Goal: Navigation & Orientation: Find specific page/section

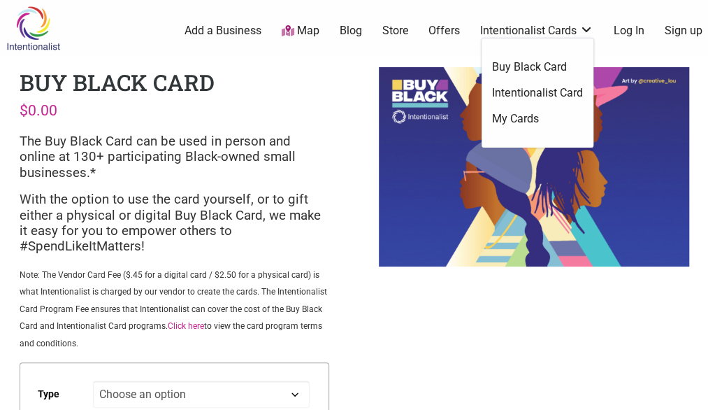
click at [540, 90] on link "Intentionalist Card" at bounding box center [537, 92] width 91 height 15
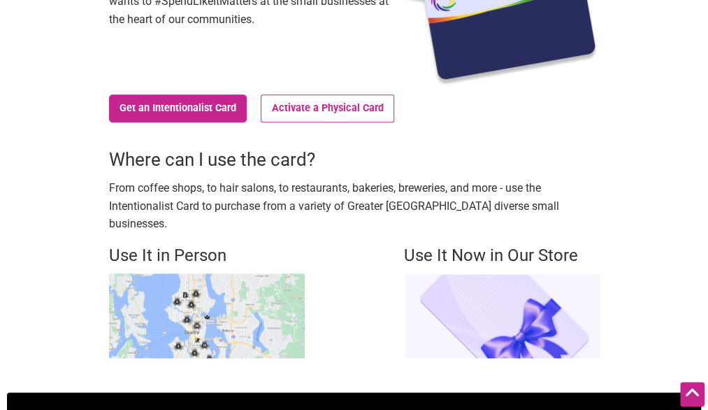
scroll to position [263, 0]
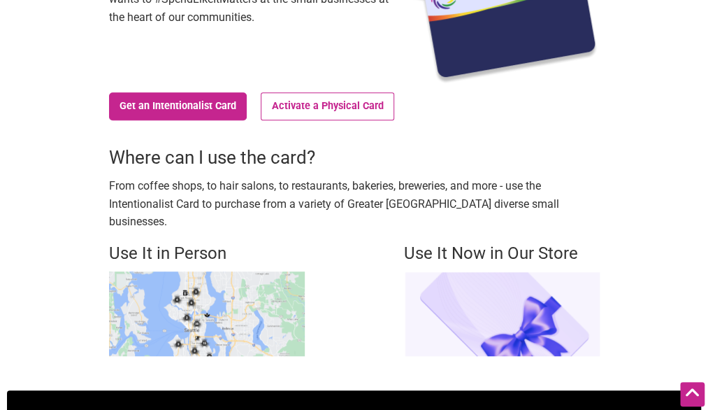
click at [231, 283] on img at bounding box center [207, 313] width 196 height 85
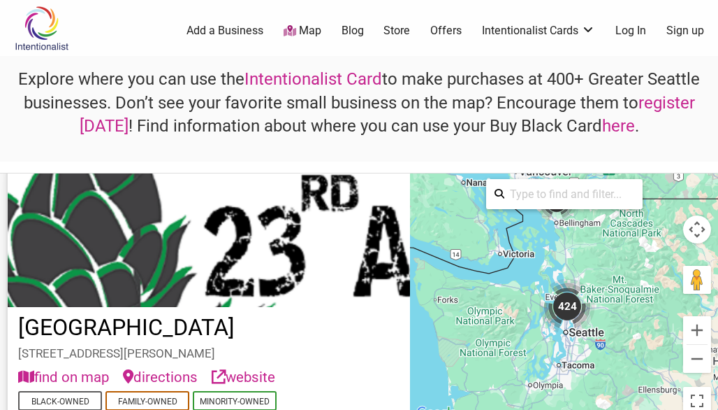
scroll to position [38, 0]
